Goal: Entertainment & Leisure: Consume media (video, audio)

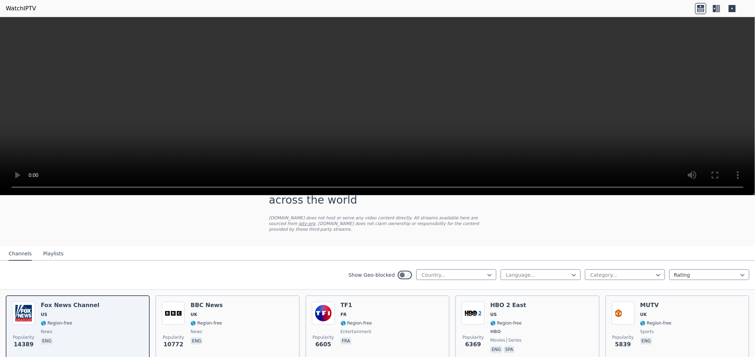
scroll to position [26, 0]
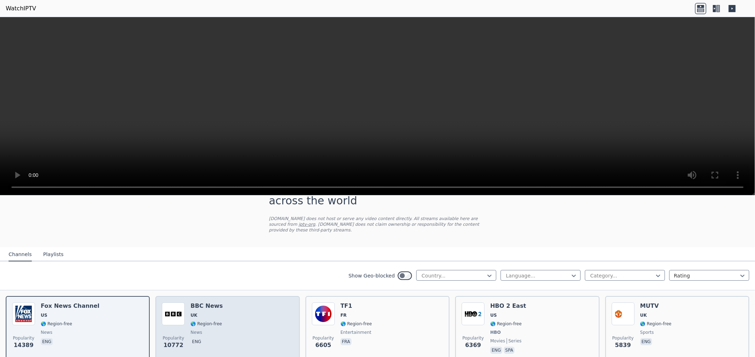
click at [193, 303] on h6 "BBC News" at bounding box center [206, 306] width 32 height 7
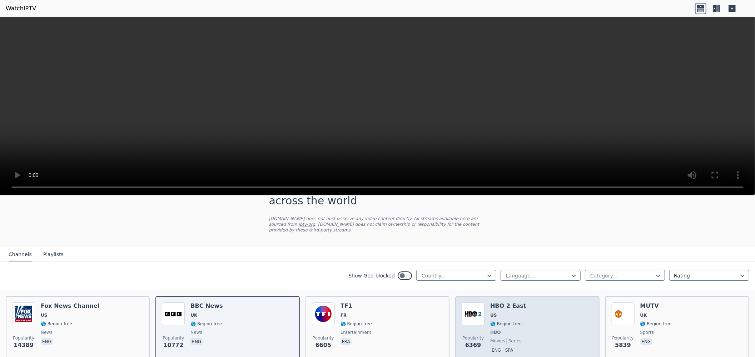
click at [494, 303] on h6 "HBO 2 East" at bounding box center [508, 306] width 36 height 7
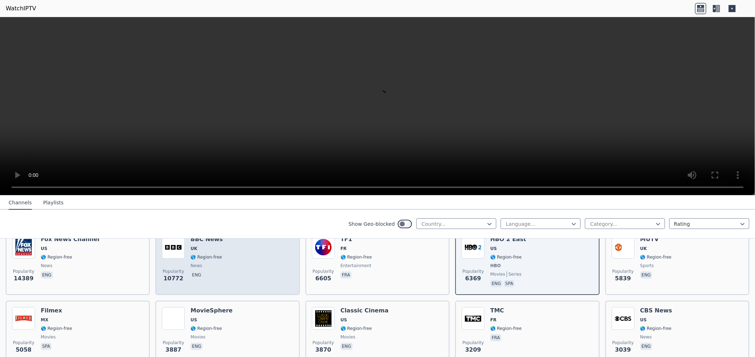
scroll to position [106, 0]
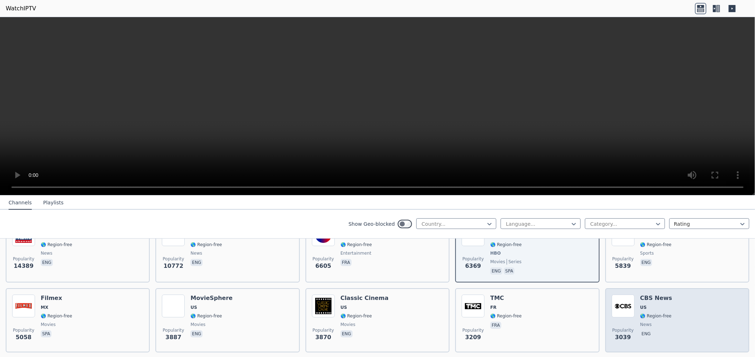
click at [640, 305] on span "US" at bounding box center [643, 308] width 6 height 6
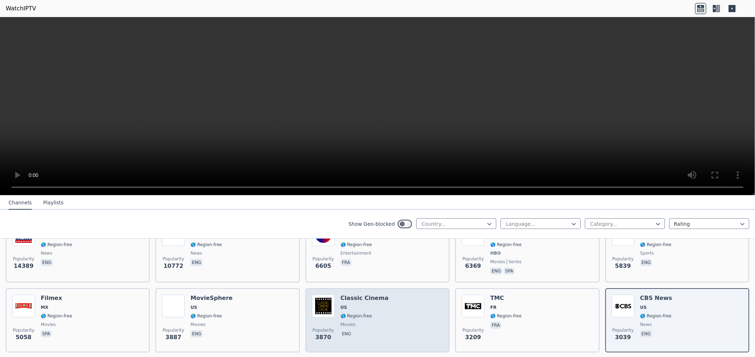
click at [341, 295] on div "Classic Cinema US 🌎 Region-free movies eng" at bounding box center [364, 320] width 48 height 51
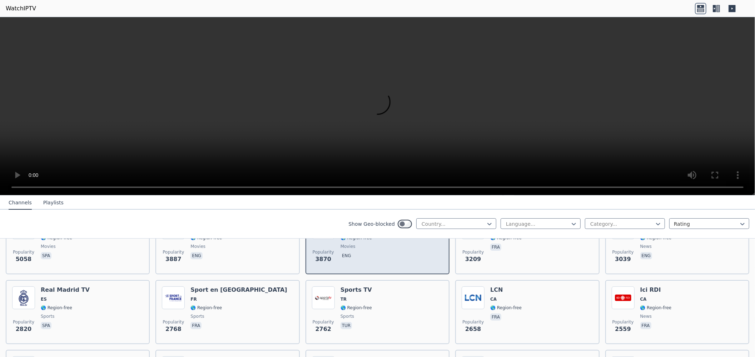
scroll to position [185, 0]
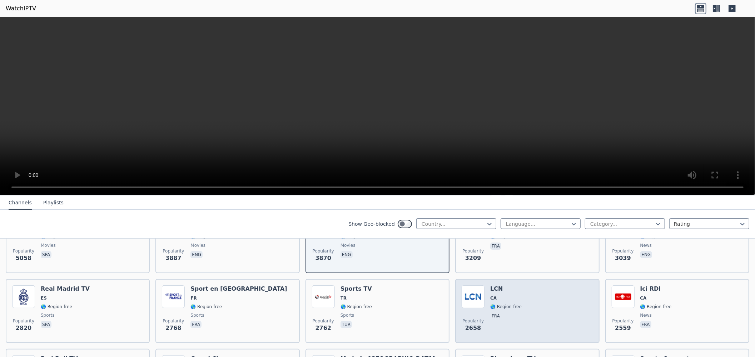
click at [494, 296] on span "CA" at bounding box center [505, 299] width 31 height 6
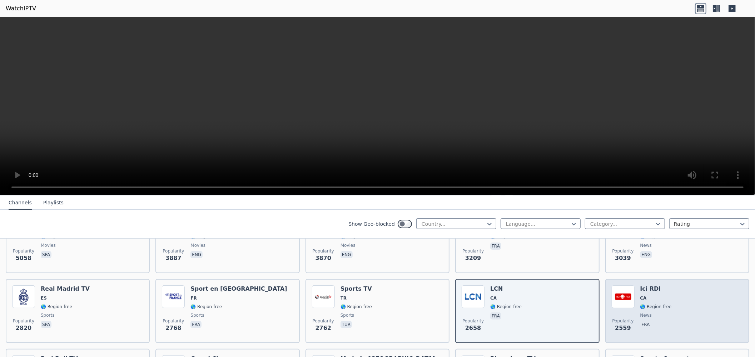
click at [642, 296] on span "CA" at bounding box center [655, 299] width 31 height 6
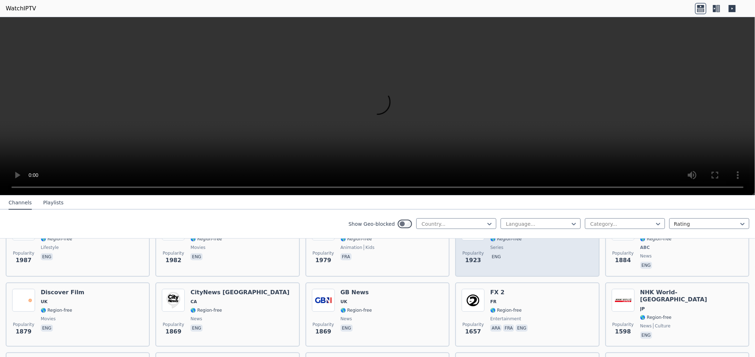
scroll to position [397, 0]
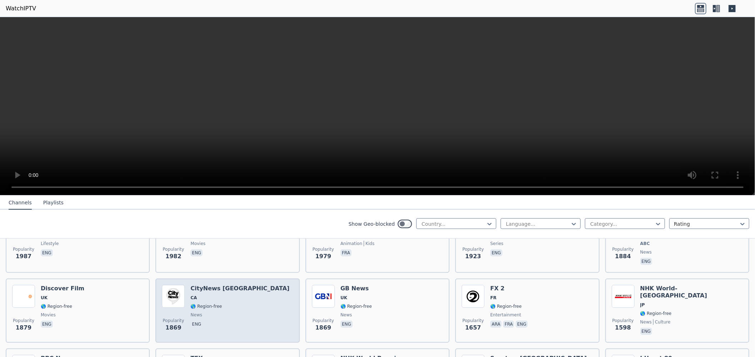
click at [199, 295] on span "CA" at bounding box center [239, 298] width 99 height 6
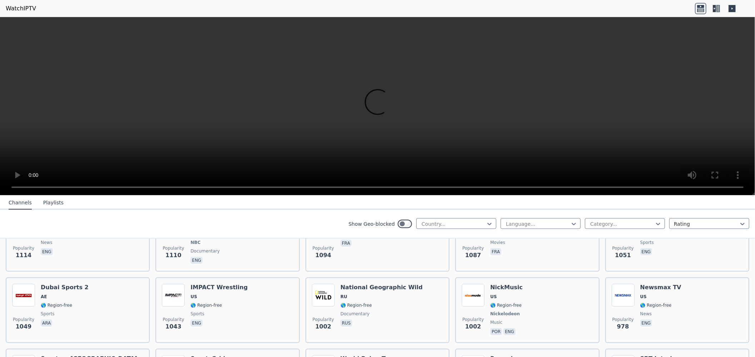
scroll to position [820, 0]
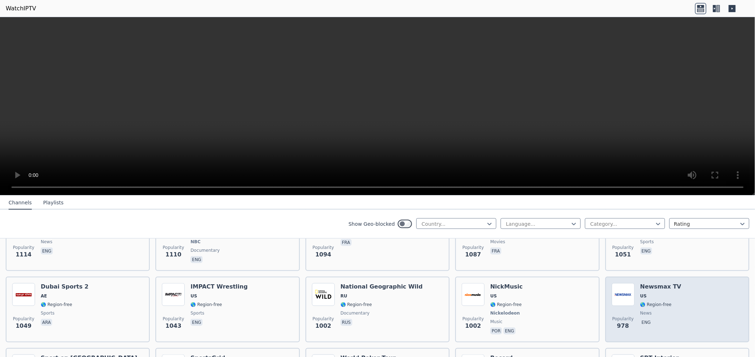
click at [645, 284] on div "Newsmax TV US 🌎 Region-free news eng" at bounding box center [660, 310] width 41 height 53
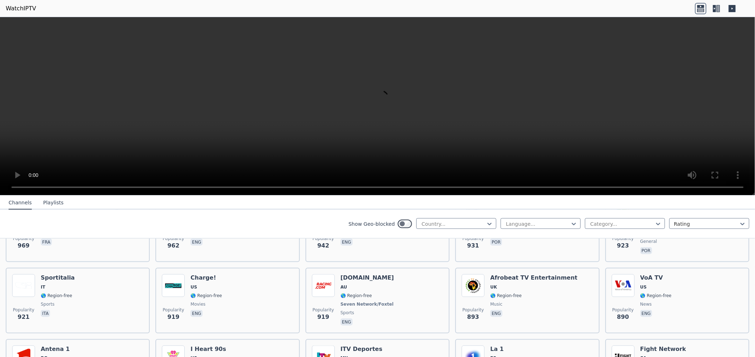
scroll to position [979, 0]
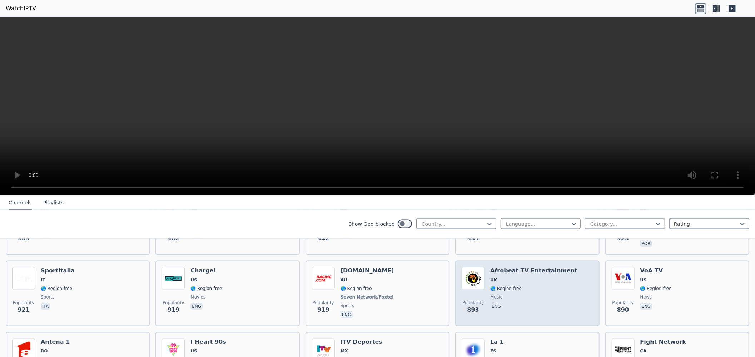
click at [499, 267] on h6 "Afrobeat TV Entertainment" at bounding box center [533, 270] width 87 height 7
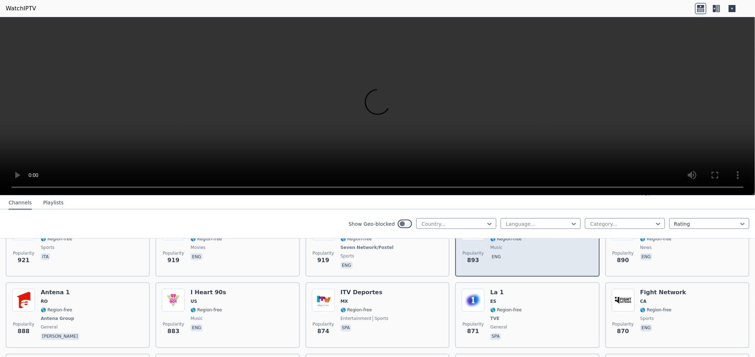
scroll to position [1031, 0]
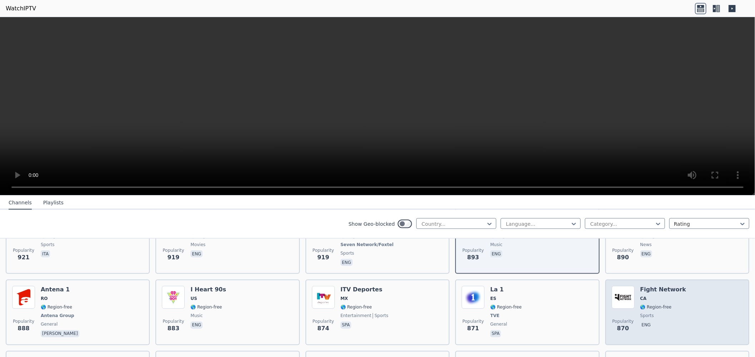
click at [640, 286] on h6 "Fight Network" at bounding box center [663, 289] width 46 height 7
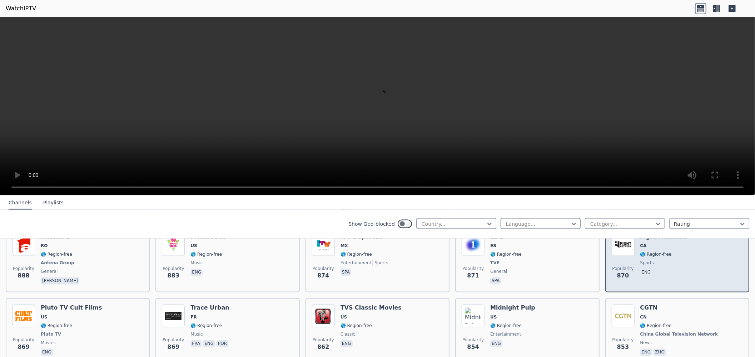
scroll to position [1111, 0]
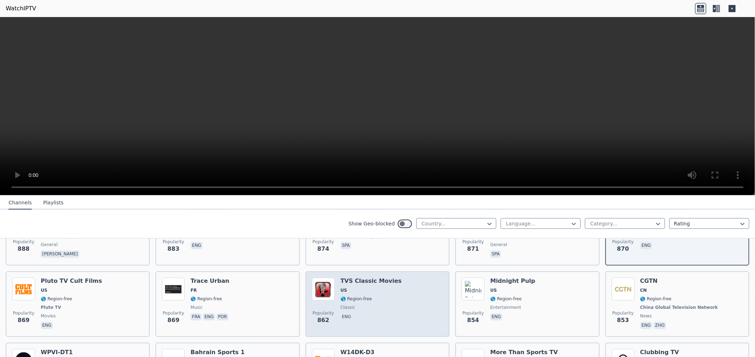
click at [344, 278] on div "TVS Classic Movies US 🌎 Region-free classic eng" at bounding box center [370, 304] width 61 height 53
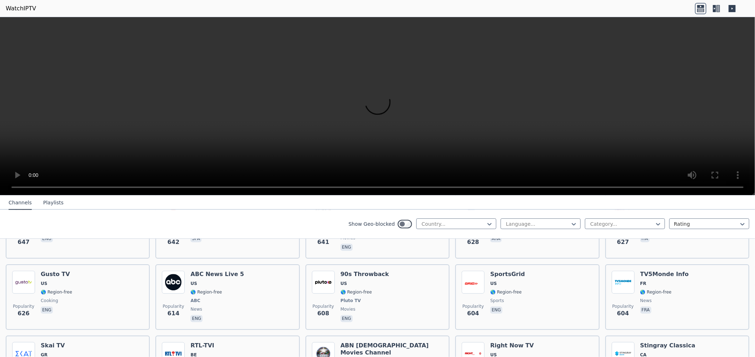
scroll to position [1693, 0]
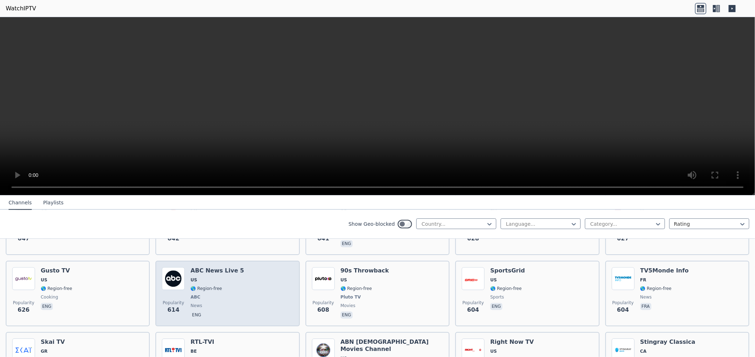
click at [195, 267] on div "ABC News Live 5 US 🌎 Region-free ABC news eng" at bounding box center [217, 293] width 54 height 53
